Goal: Task Accomplishment & Management: Manage account settings

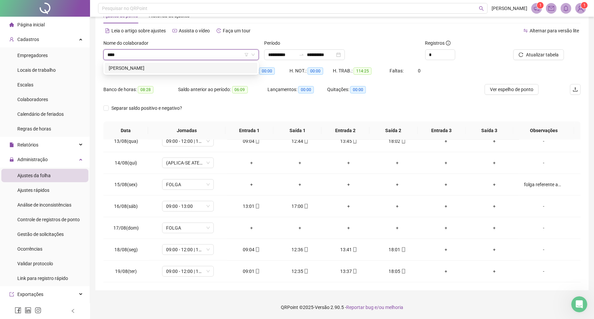
type input "*****"
click at [137, 64] on div "[PERSON_NAME]" at bounding box center [181, 67] width 145 height 7
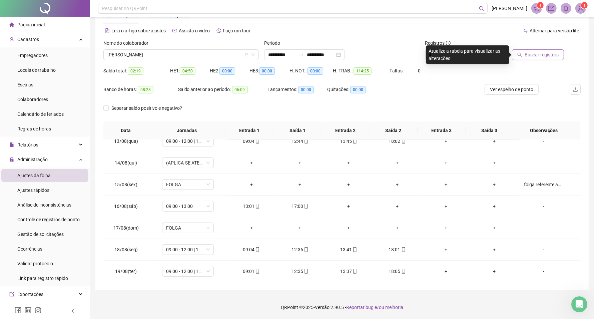
click at [533, 53] on span "Buscar registros" at bounding box center [542, 54] width 34 height 7
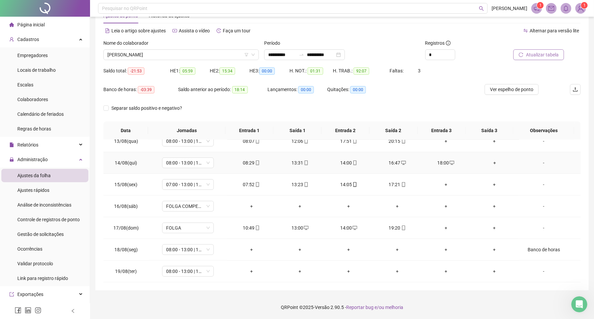
click at [442, 163] on div "18:00" at bounding box center [446, 162] width 38 height 7
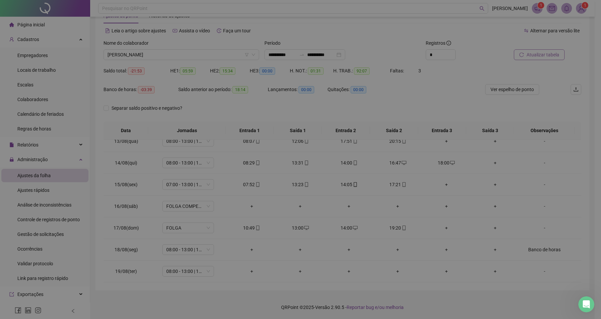
type input "**********"
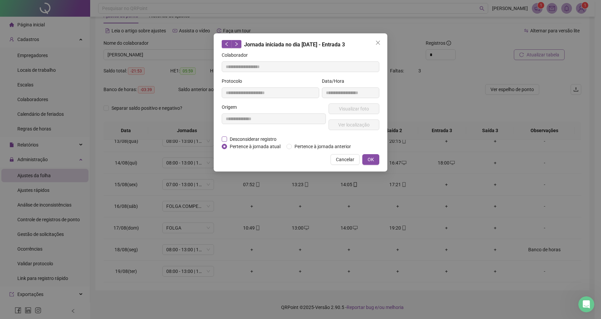
click at [251, 142] on span "Desconsiderar registro" at bounding box center [253, 138] width 52 height 7
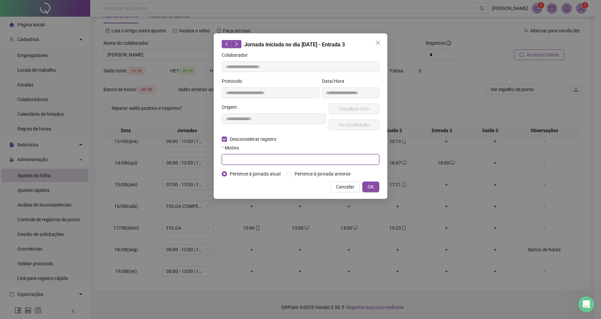
click at [248, 160] on input "text" at bounding box center [300, 159] width 157 height 11
type input "****"
click at [375, 187] on button "OK" at bounding box center [370, 187] width 17 height 11
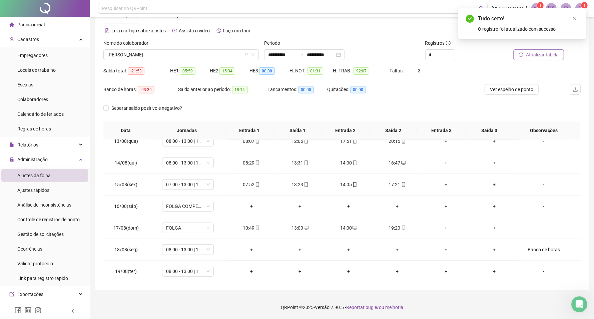
click at [531, 47] on div at bounding box center [535, 44] width 58 height 10
click at [534, 54] on span "Atualizar tabela" at bounding box center [542, 54] width 33 height 7
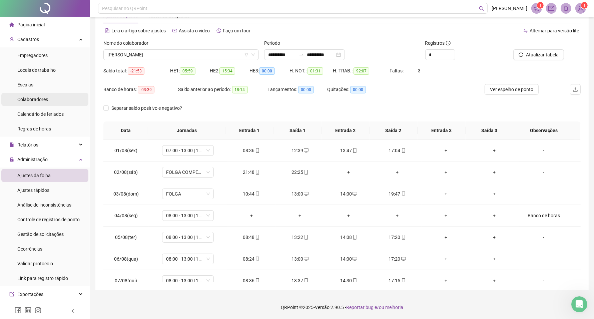
click at [49, 97] on li "Colaboradores" at bounding box center [44, 99] width 87 height 13
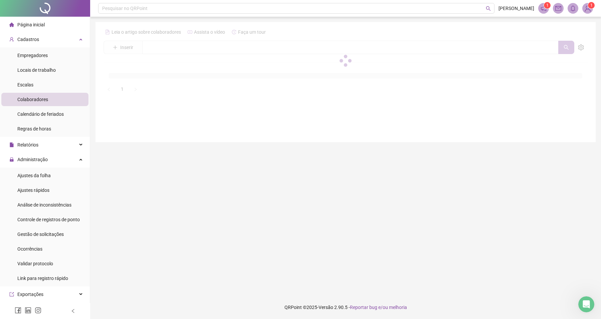
click at [161, 48] on div at bounding box center [345, 61] width 484 height 68
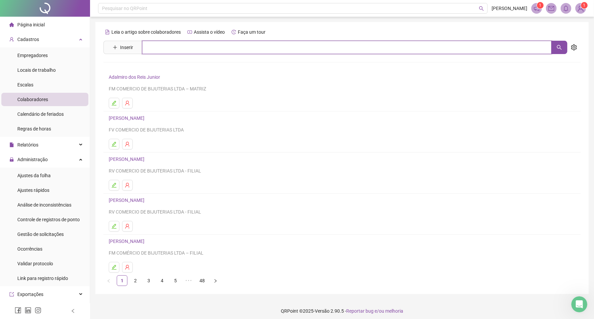
click at [166, 48] on input "text" at bounding box center [347, 47] width 410 height 13
type input "*********"
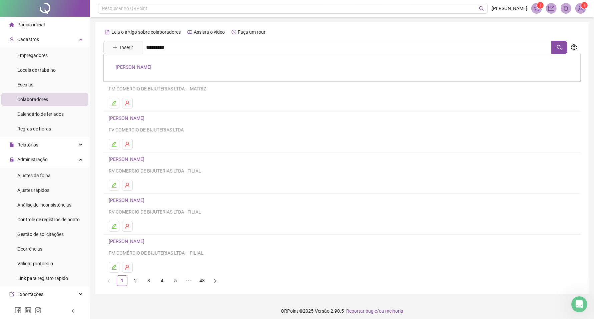
click at [151, 64] on link "[PERSON_NAME]" at bounding box center [134, 66] width 36 height 5
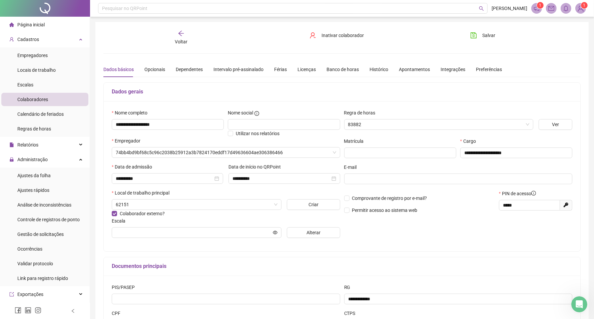
type input "**********"
click at [328, 74] on div "Banco de horas" at bounding box center [343, 69] width 32 height 15
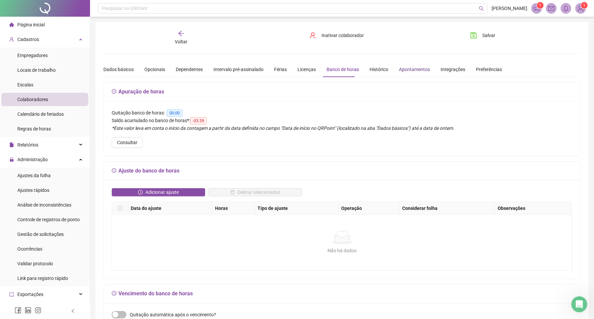
click at [408, 71] on div "Apontamentos" at bounding box center [414, 69] width 31 height 7
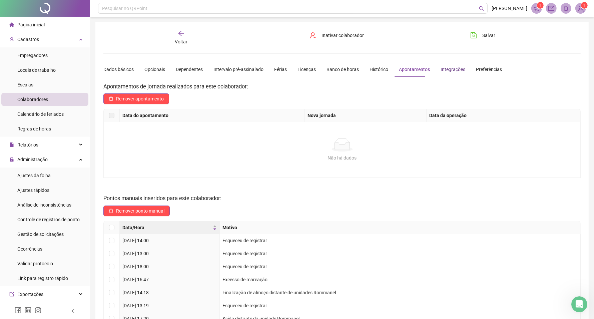
click at [451, 70] on div "Integrações" at bounding box center [453, 69] width 25 height 7
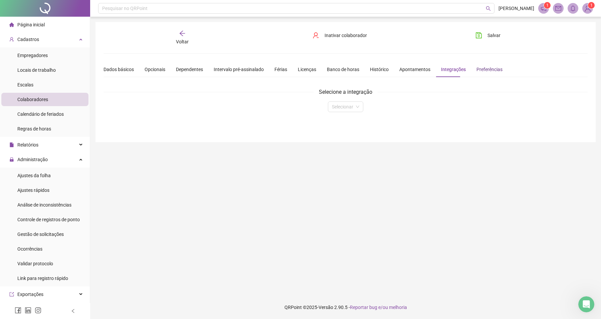
click at [486, 69] on div "Preferências" at bounding box center [489, 69] width 26 height 7
click at [371, 73] on div "Histórico" at bounding box center [379, 69] width 19 height 15
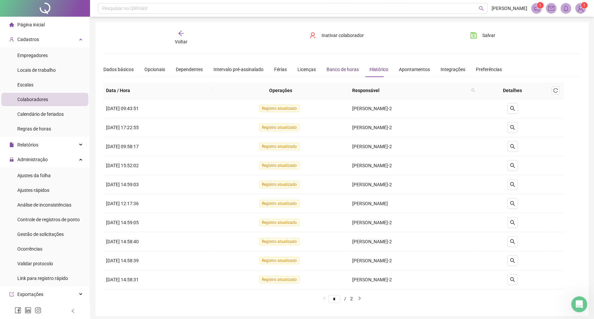
click at [346, 71] on div "Banco de horas" at bounding box center [343, 69] width 32 height 7
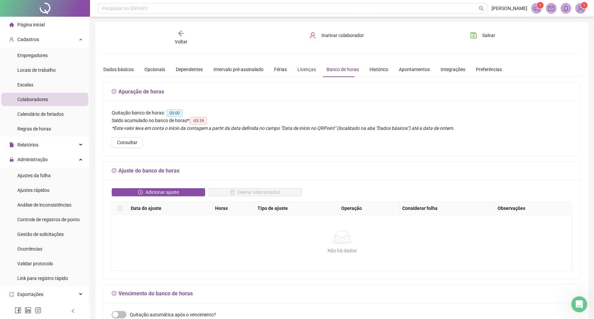
click at [302, 71] on div "Licenças" at bounding box center [307, 69] width 18 height 7
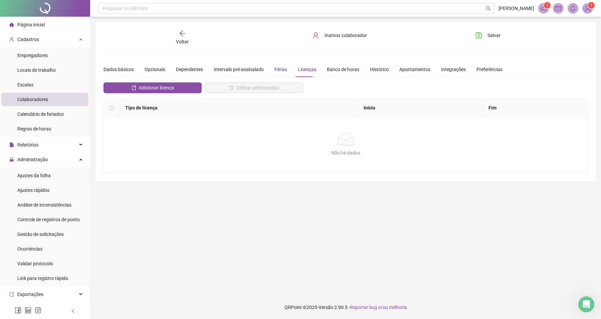
click at [279, 71] on div "Férias" at bounding box center [280, 69] width 13 height 7
click at [242, 67] on div "Intervalo pré-assinalado" at bounding box center [239, 69] width 50 height 7
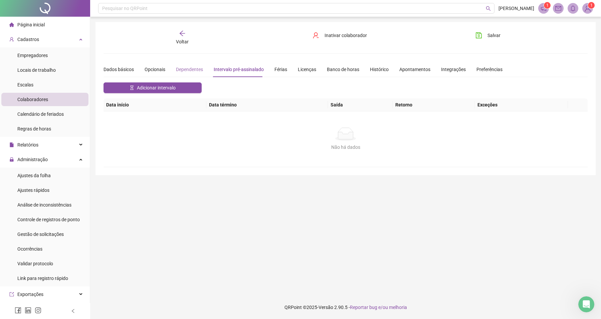
click at [199, 65] on div "Dependentes" at bounding box center [189, 69] width 27 height 15
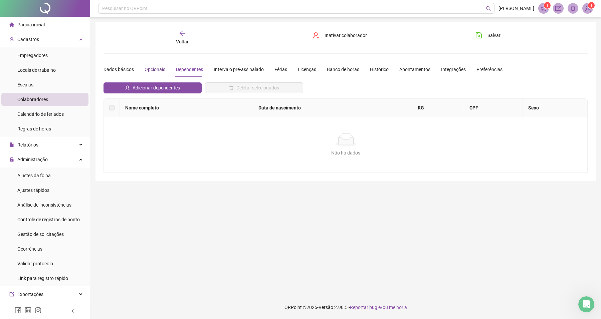
click at [159, 67] on div "Opcionais" at bounding box center [154, 69] width 21 height 7
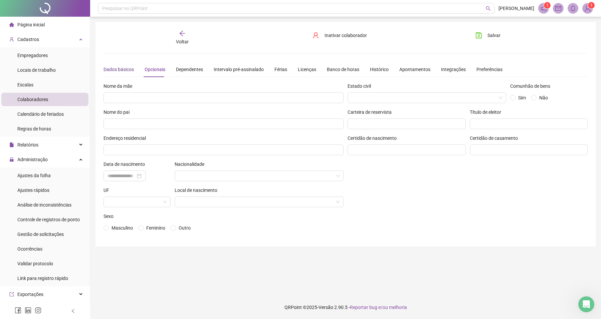
click at [116, 67] on div "Dados básicos" at bounding box center [118, 69] width 30 height 7
